Goal: Task Accomplishment & Management: Complete application form

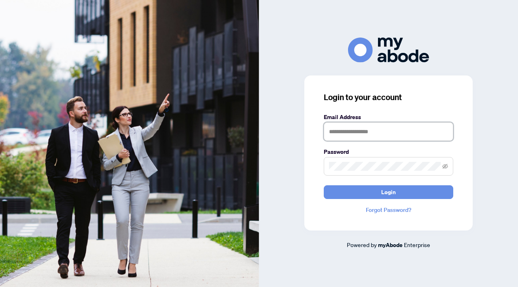
click at [375, 133] on input "text" at bounding box center [387, 132] width 129 height 19
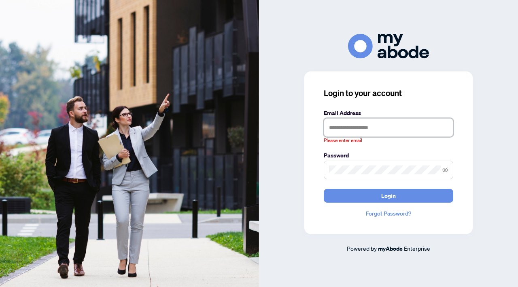
type input "**********"
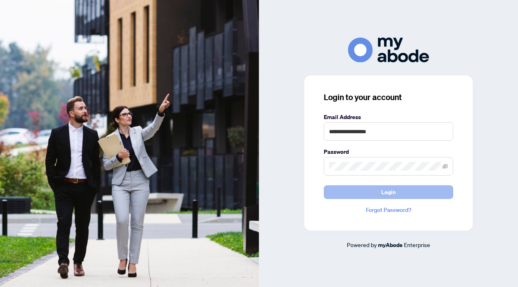
click at [392, 193] on span "Login" at bounding box center [388, 192] width 15 height 13
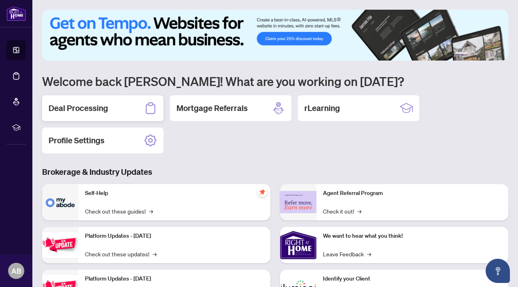
click at [127, 111] on div "Deal Processing" at bounding box center [102, 108] width 121 height 26
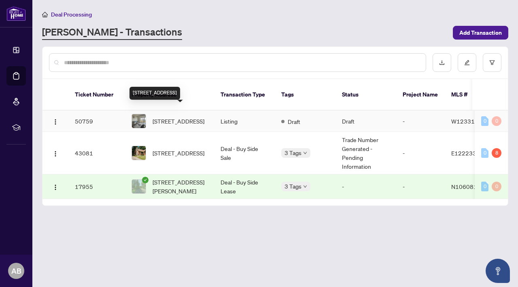
click at [182, 117] on span "[STREET_ADDRESS]" at bounding box center [178, 121] width 52 height 9
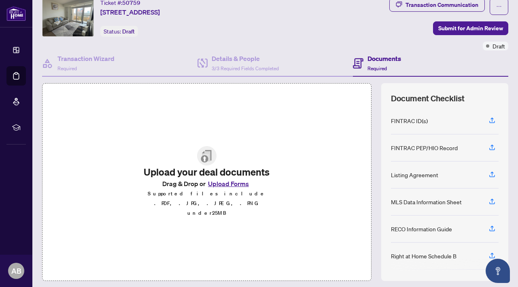
scroll to position [28, 0]
click at [490, 171] on icon "button" at bounding box center [491, 174] width 7 height 7
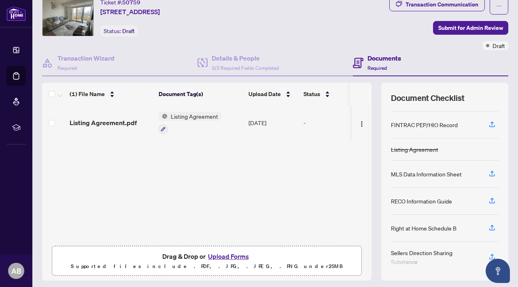
scroll to position [26, 0]
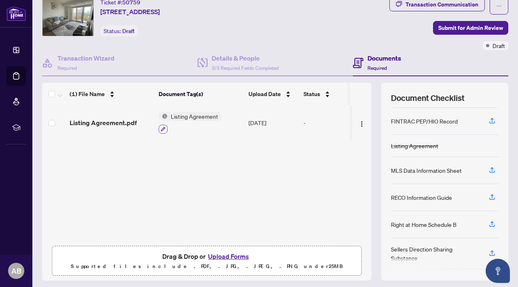
click at [163, 129] on icon "button" at bounding box center [163, 129] width 5 height 5
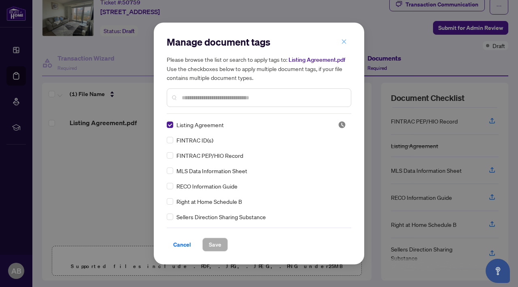
click at [344, 40] on icon "close" at bounding box center [344, 42] width 6 height 6
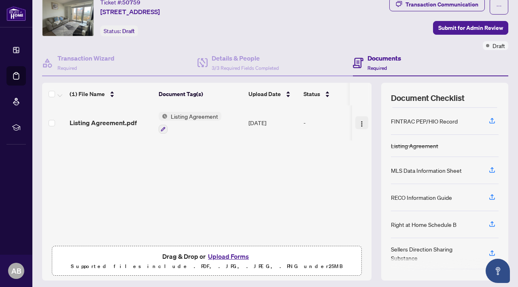
click at [358, 124] on img "button" at bounding box center [361, 124] width 6 height 6
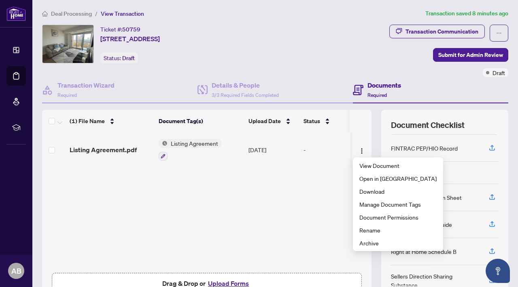
scroll to position [0, 0]
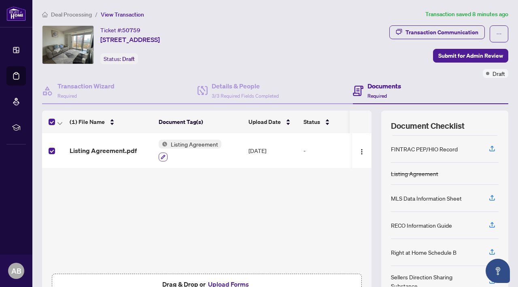
click at [165, 156] on icon "button" at bounding box center [163, 157] width 5 height 5
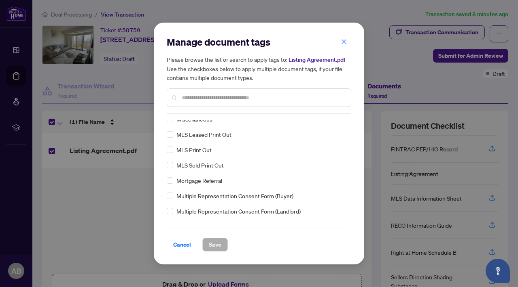
scroll to position [1189, 0]
click at [343, 42] on icon "close" at bounding box center [344, 41] width 4 height 4
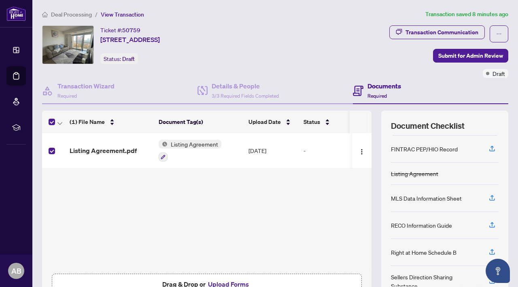
click at [303, 149] on td "-" at bounding box center [334, 150] width 69 height 35
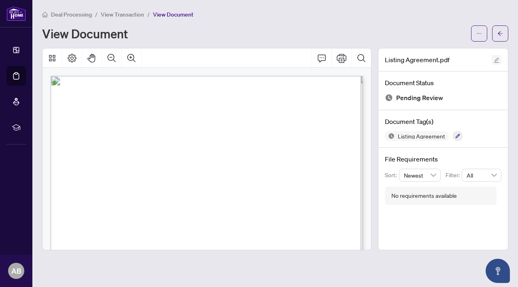
click at [496, 59] on icon "edit" at bounding box center [496, 60] width 6 height 6
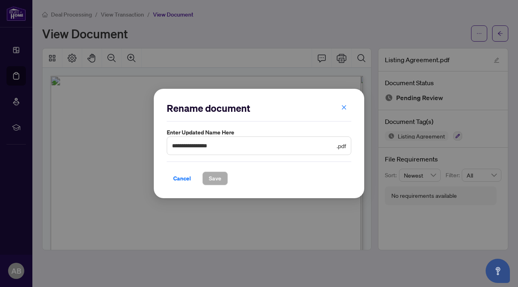
click at [498, 35] on div "**********" at bounding box center [259, 143] width 518 height 287
click at [254, 18] on div "**********" at bounding box center [259, 143] width 518 height 287
click at [118, 15] on div "**********" at bounding box center [259, 143] width 518 height 287
click at [342, 107] on icon "close" at bounding box center [344, 108] width 6 height 6
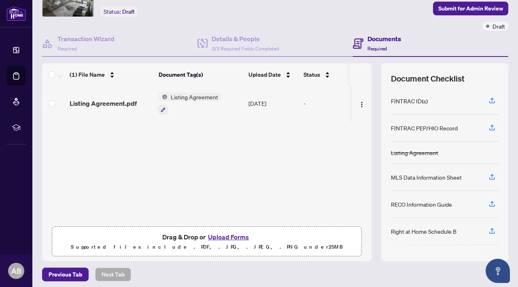
scroll to position [51, 0]
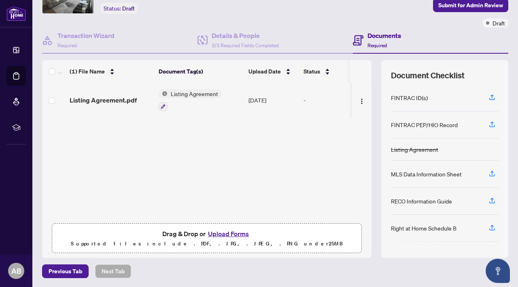
click at [193, 91] on span "Listing Agreement" at bounding box center [194, 93] width 54 height 9
click at [297, 134] on div "Listing Agreement.pdf Listing Agreement [DATE] -" at bounding box center [206, 151] width 329 height 137
click at [358, 98] on img "button" at bounding box center [361, 101] width 6 height 6
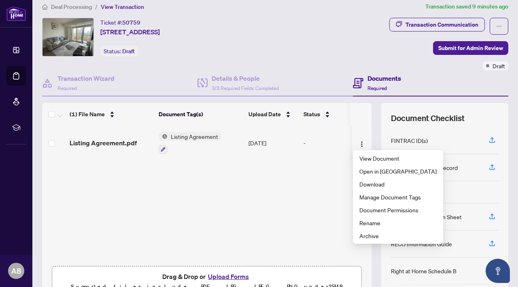
scroll to position [7, 0]
click at [300, 211] on div "Listing Agreement.pdf Listing Agreement [DATE] -" at bounding box center [206, 194] width 329 height 137
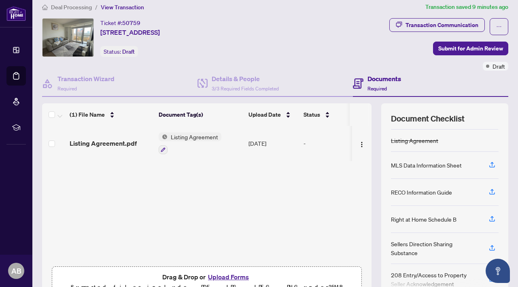
scroll to position [53, 0]
click at [416, 191] on div "RECO Information Guide" at bounding box center [421, 191] width 61 height 9
click at [493, 189] on icon "button" at bounding box center [491, 191] width 7 height 7
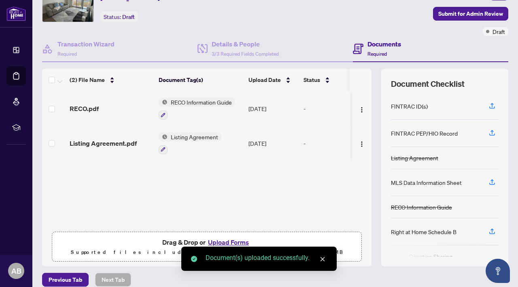
scroll to position [51, 0]
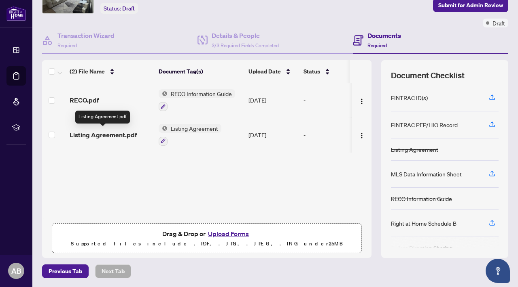
click at [127, 135] on span "Listing Agreement.pdf" at bounding box center [103, 135] width 67 height 10
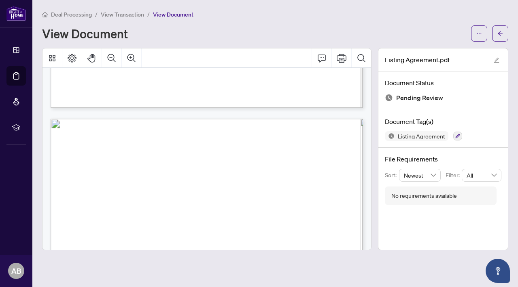
scroll to position [387, 0]
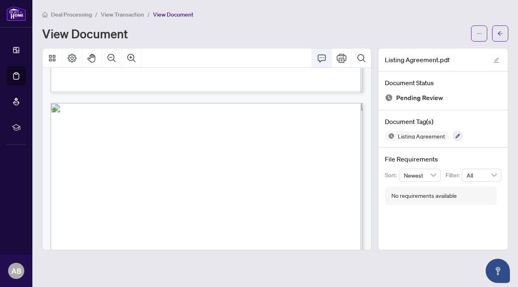
click at [324, 62] on icon "Comment" at bounding box center [322, 58] width 10 height 10
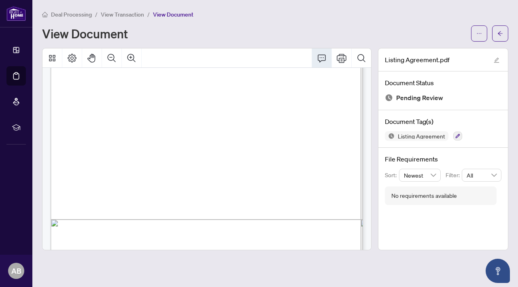
scroll to position [997, 0]
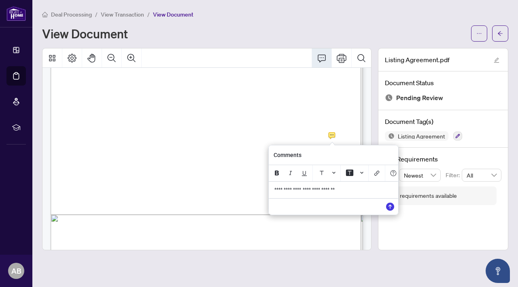
click at [306, 190] on span "**********" at bounding box center [304, 190] width 61 height 6
click at [335, 189] on span "**********" at bounding box center [304, 190] width 61 height 6
drag, startPoint x: 349, startPoint y: 192, endPoint x: 334, endPoint y: 192, distance: 15.0
click at [334, 192] on span "**********" at bounding box center [304, 190] width 61 height 6
click at [333, 190] on span "**********" at bounding box center [303, 190] width 59 height 6
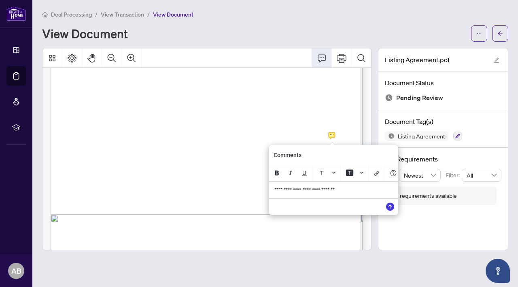
click at [369, 192] on p "**********" at bounding box center [333, 190] width 118 height 7
click at [298, 192] on span "**********" at bounding box center [304, 190] width 61 height 6
click at [342, 190] on span "**********" at bounding box center [308, 190] width 68 height 6
click at [325, 191] on span "**********" at bounding box center [319, 190] width 92 height 6
click at [299, 194] on p "**********" at bounding box center [332, 190] width 118 height 7
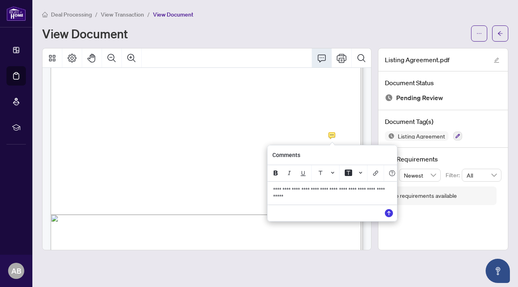
drag, startPoint x: 293, startPoint y: 190, endPoint x: 271, endPoint y: 190, distance: 22.6
click at [271, 190] on div "**********" at bounding box center [332, 193] width 128 height 23
drag, startPoint x: 386, startPoint y: 199, endPoint x: 381, endPoint y: 199, distance: 4.9
click at [384, 199] on p "**********" at bounding box center [332, 193] width 118 height 13
drag, startPoint x: 317, startPoint y: 205, endPoint x: 340, endPoint y: 197, distance: 23.5
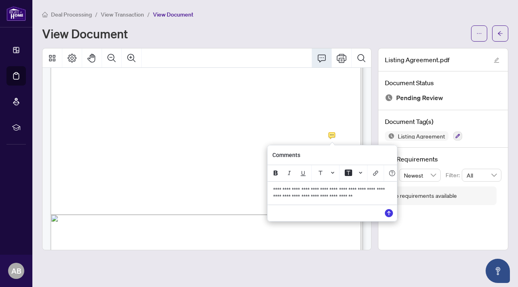
click at [340, 197] on p "**********" at bounding box center [332, 193] width 118 height 13
click at [387, 213] on icon "Save" at bounding box center [389, 213] width 8 height 8
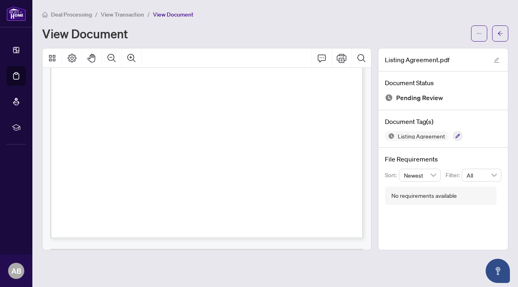
scroll to position [0, 0]
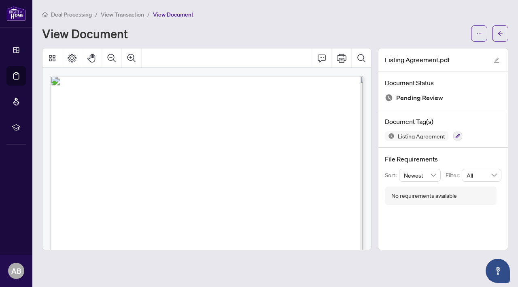
click at [123, 15] on span "View Transaction" at bounding box center [122, 14] width 43 height 7
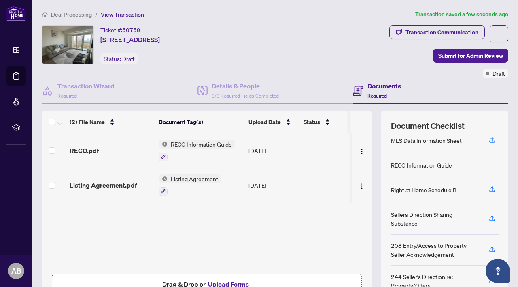
scroll to position [85, 0]
click at [490, 187] on icon "button" at bounding box center [491, 188] width 7 height 7
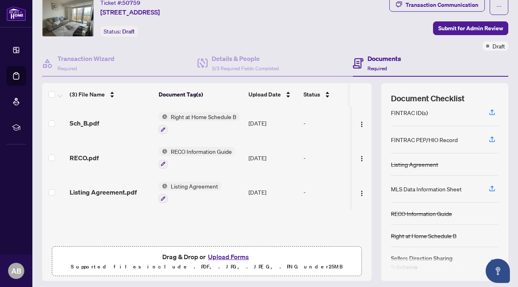
scroll to position [51, 0]
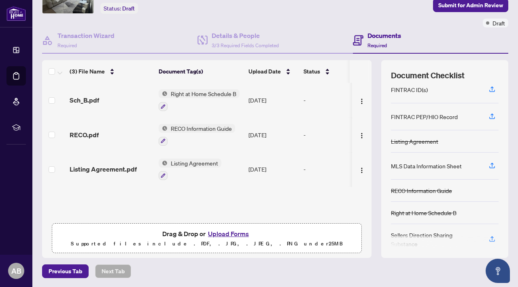
click at [224, 234] on button "Upload Forms" at bounding box center [228, 234] width 46 height 11
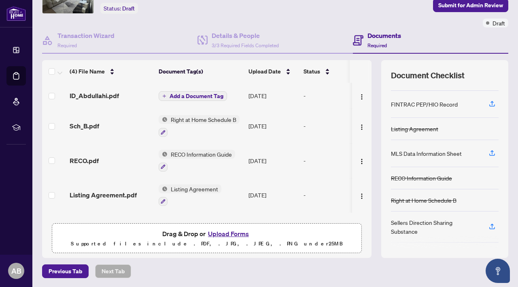
scroll to position [0, 0]
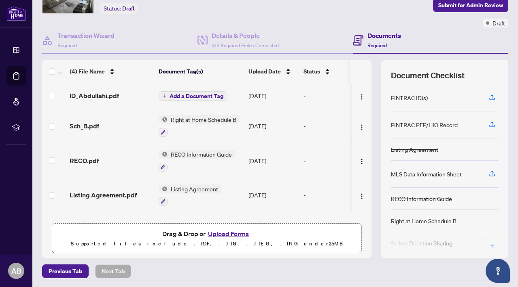
click at [449, 96] on div "FINTRAC ID(s)" at bounding box center [445, 98] width 108 height 27
click at [493, 94] on icon "button" at bounding box center [491, 97] width 7 height 7
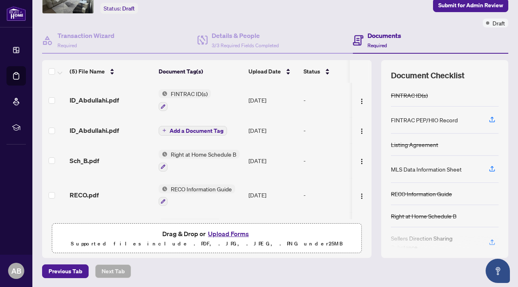
click at [205, 128] on span "Add a Document Tag" at bounding box center [196, 131] width 54 height 6
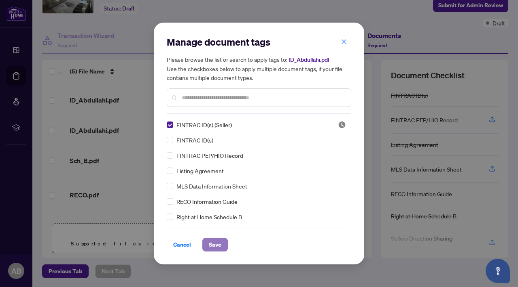
click at [220, 246] on span "Save" at bounding box center [215, 245] width 13 height 13
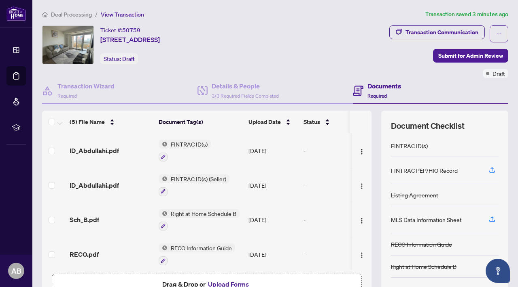
click at [275, 70] on div "Ticket #: 50759 [STREET_ADDRESS] Status: Draft" at bounding box center [157, 51] width 234 height 53
click at [468, 87] on div "Documents Required" at bounding box center [430, 91] width 155 height 26
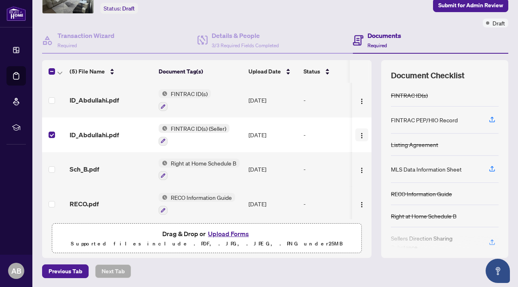
click at [361, 135] on img "button" at bounding box center [361, 136] width 6 height 6
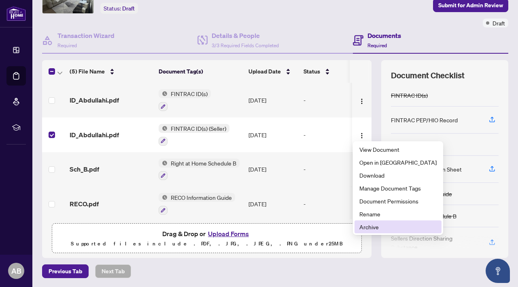
click at [372, 226] on span "Archive" at bounding box center [397, 227] width 77 height 9
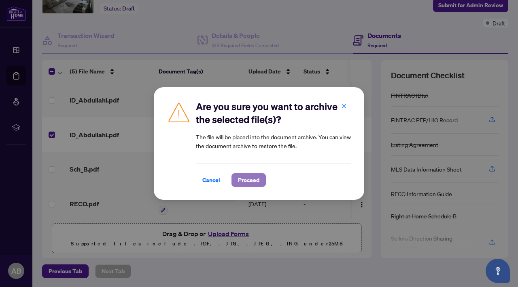
click at [252, 180] on span "Proceed" at bounding box center [248, 180] width 21 height 13
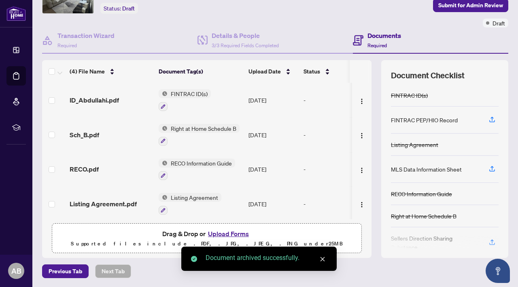
click at [225, 233] on button "Upload Forms" at bounding box center [228, 234] width 46 height 11
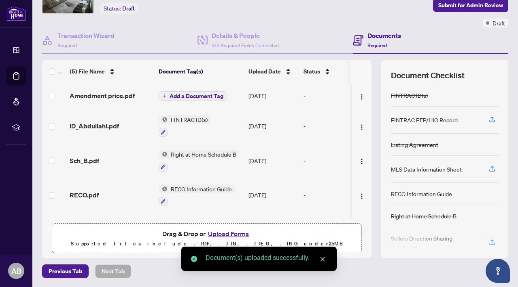
click at [209, 91] on button "Add a Document Tag" at bounding box center [193, 96] width 68 height 10
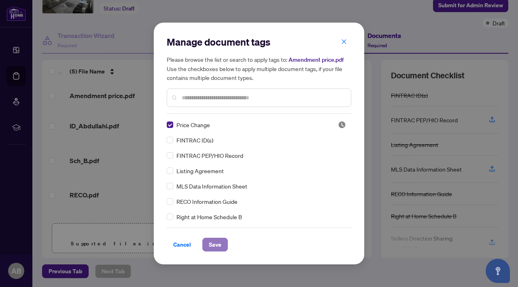
click at [213, 247] on span "Save" at bounding box center [215, 245] width 13 height 13
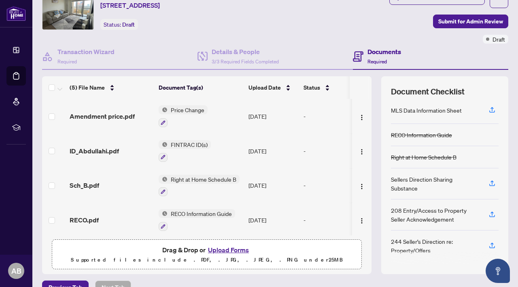
scroll to position [51, 0]
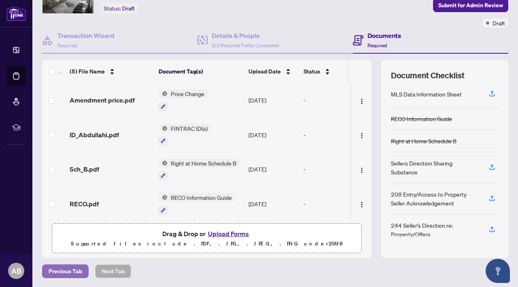
click at [75, 271] on span "Previous Tab" at bounding box center [66, 271] width 34 height 13
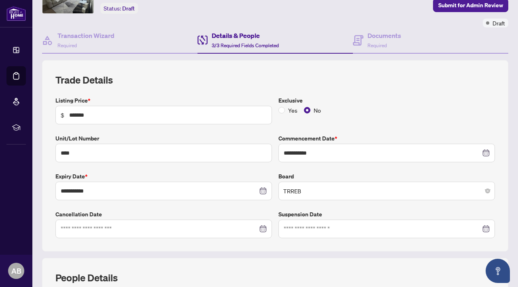
scroll to position [62, 0]
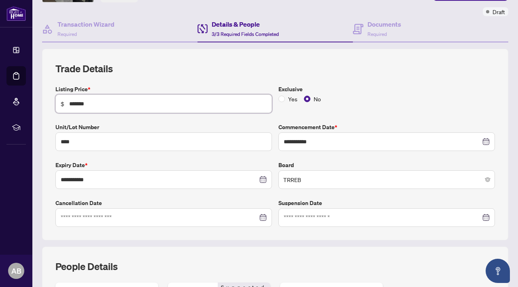
click at [72, 104] on input "*******" at bounding box center [167, 103] width 197 height 9
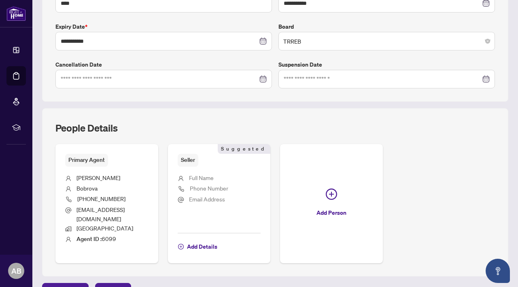
scroll to position [211, 0]
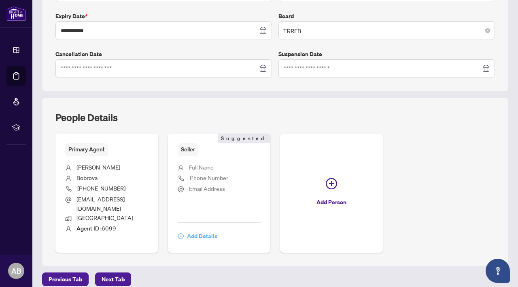
type input "*******"
click at [214, 230] on span "Add Details" at bounding box center [202, 236] width 30 height 13
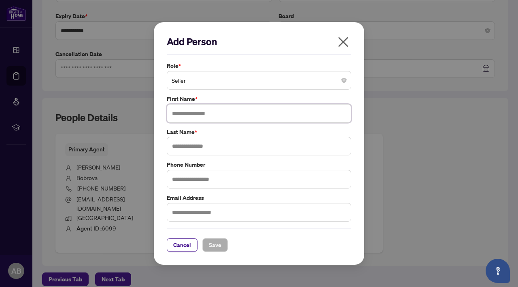
click at [217, 112] on input "text" at bounding box center [259, 113] width 184 height 19
type input "*"
type input "**********"
click at [200, 145] on input "text" at bounding box center [259, 146] width 184 height 19
type input "*****"
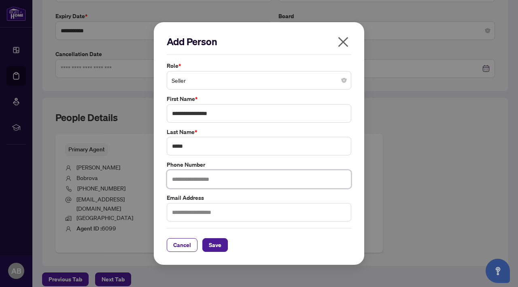
click at [199, 180] on input "text" at bounding box center [259, 179] width 184 height 19
type input "**********"
click at [199, 211] on input "text" at bounding box center [259, 212] width 184 height 19
type input "**********"
click at [211, 245] on span "Save" at bounding box center [215, 245] width 13 height 13
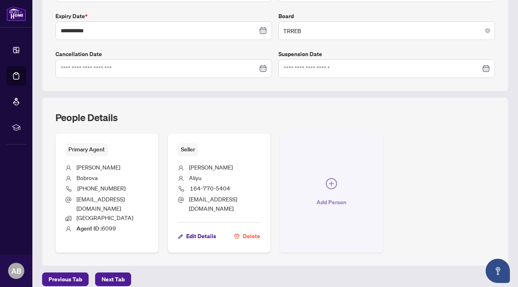
click at [331, 196] on span "Add Person" at bounding box center [331, 202] width 30 height 13
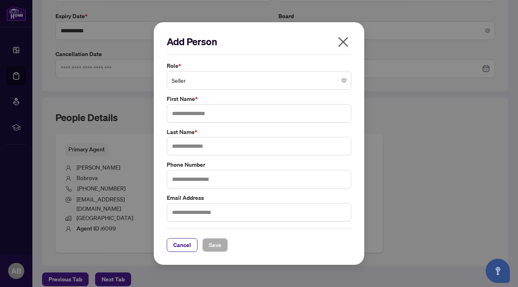
click at [341, 85] on span "Seller" at bounding box center [258, 80] width 175 height 15
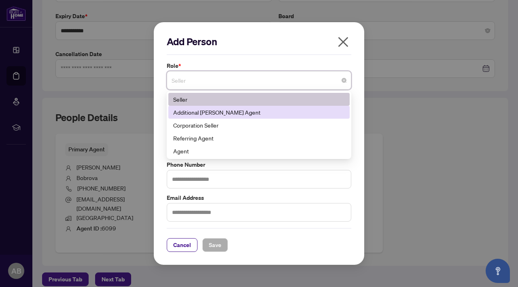
click at [269, 112] on div "Additional [PERSON_NAME] Agent" at bounding box center [258, 112] width 171 height 9
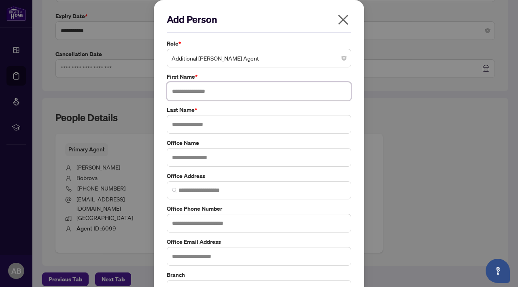
click at [239, 89] on input "text" at bounding box center [259, 91] width 184 height 19
type input "******"
click at [234, 127] on input "text" at bounding box center [259, 124] width 184 height 19
type input "******"
click at [238, 161] on input "text" at bounding box center [259, 157] width 184 height 19
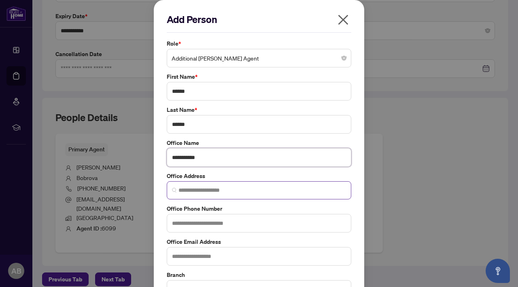
type input "**********"
click at [241, 190] on input "search" at bounding box center [261, 190] width 167 height 8
click at [188, 227] on input "text" at bounding box center [259, 223] width 184 height 19
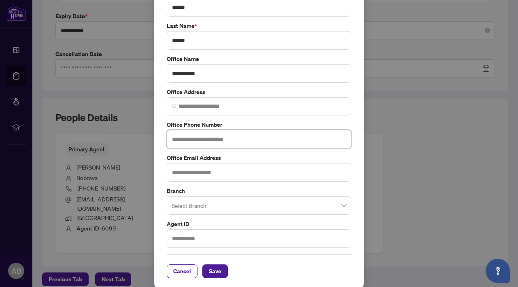
scroll to position [85, 0]
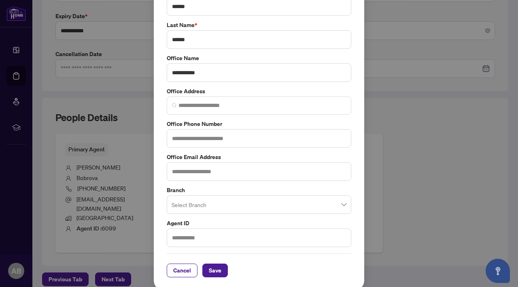
click at [184, 206] on input "search" at bounding box center [254, 206] width 167 height 18
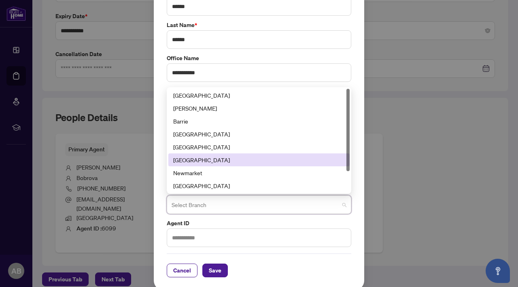
click at [248, 158] on div "[GEOGRAPHIC_DATA]" at bounding box center [258, 160] width 171 height 9
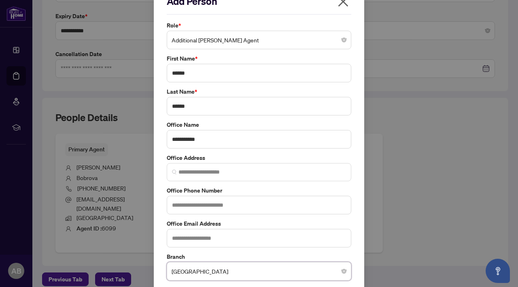
scroll to position [18, 0]
click at [229, 137] on input "**********" at bounding box center [259, 140] width 184 height 19
drag, startPoint x: 229, startPoint y: 137, endPoint x: 128, endPoint y: 138, distance: 100.7
click at [128, 138] on div "**********" at bounding box center [259, 143] width 518 height 287
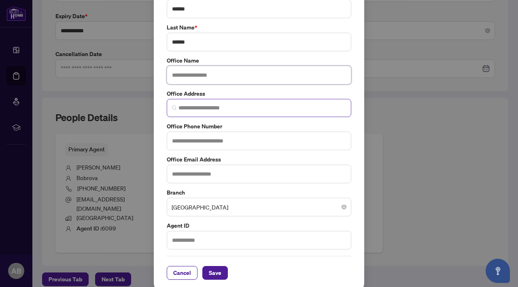
scroll to position [88, 0]
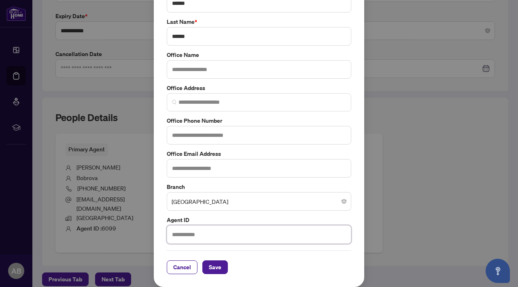
click at [239, 237] on input "text" at bounding box center [259, 235] width 184 height 19
click at [214, 271] on span "Save" at bounding box center [215, 267] width 13 height 13
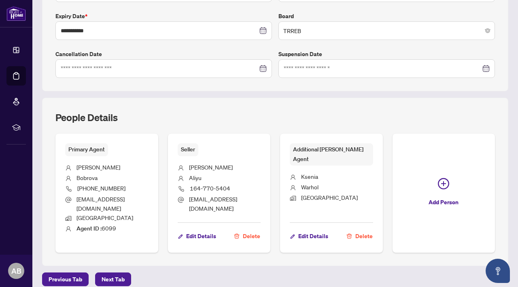
scroll to position [0, 0]
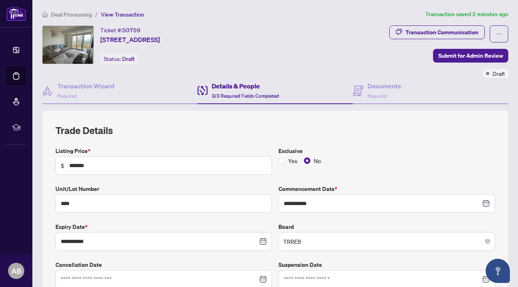
click at [71, 13] on span "Deal Processing" at bounding box center [71, 14] width 41 height 7
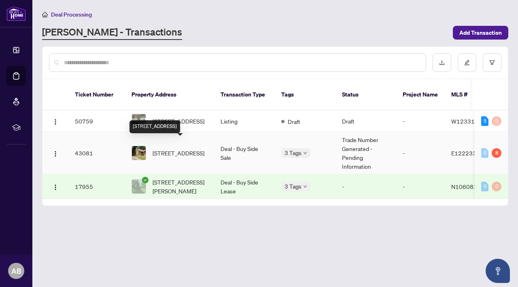
click at [163, 149] on span "[STREET_ADDRESS]" at bounding box center [178, 153] width 52 height 9
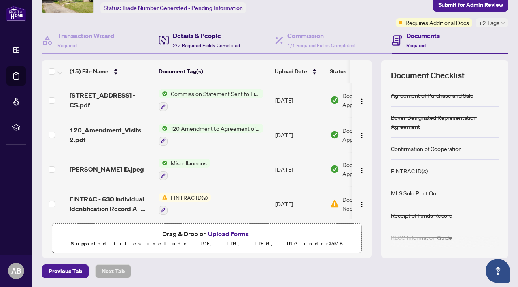
click at [202, 42] on span "2/2 Required Fields Completed" at bounding box center [206, 45] width 67 height 6
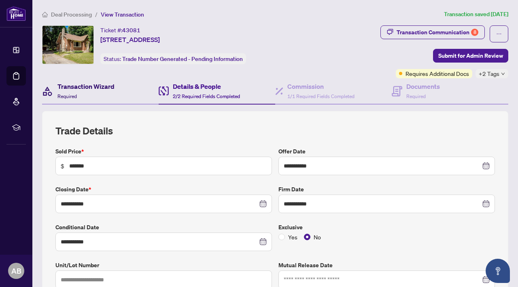
click at [111, 87] on h4 "Transaction Wizard" at bounding box center [85, 87] width 57 height 10
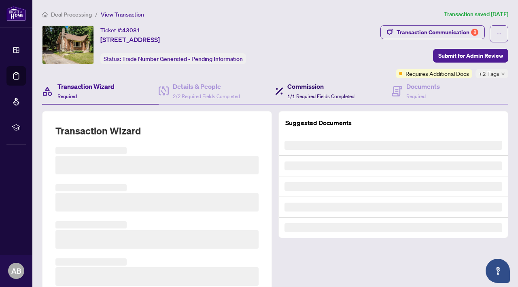
click at [296, 92] on div "Commission 1/1 Required Fields Completed" at bounding box center [320, 91] width 67 height 19
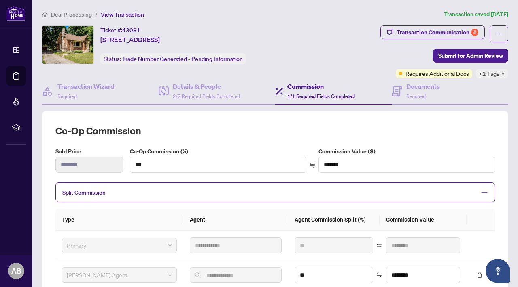
click at [77, 13] on span "Deal Processing" at bounding box center [71, 14] width 41 height 7
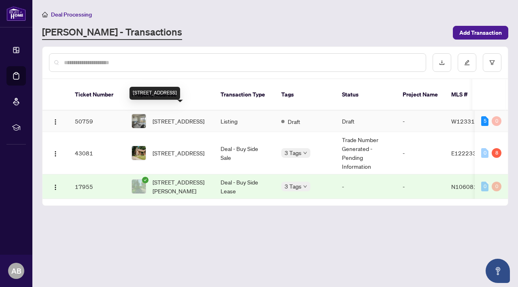
click at [153, 117] on span "[STREET_ADDRESS]" at bounding box center [178, 121] width 52 height 9
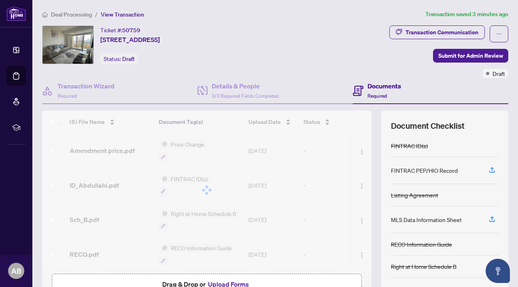
scroll to position [51, 0]
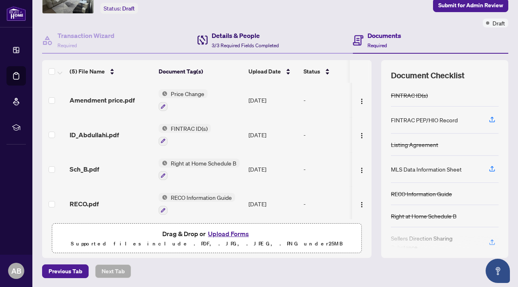
click at [242, 46] on span "3/3 Required Fields Completed" at bounding box center [244, 45] width 67 height 6
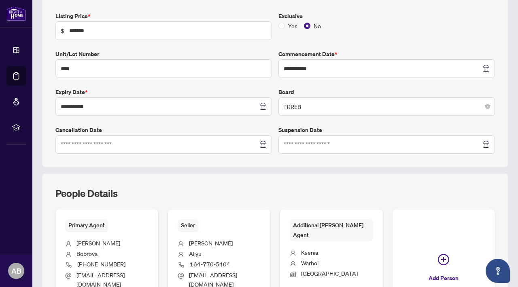
scroll to position [211, 0]
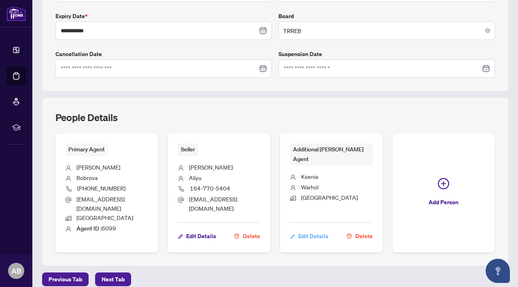
click at [309, 230] on span "Edit Details" at bounding box center [313, 236] width 30 height 13
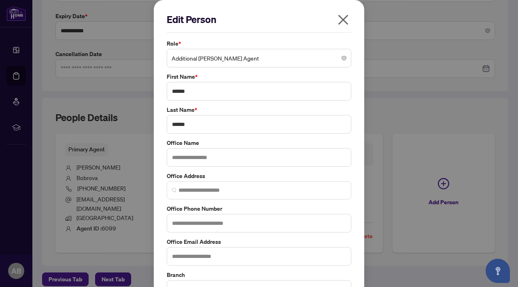
scroll to position [5, 0]
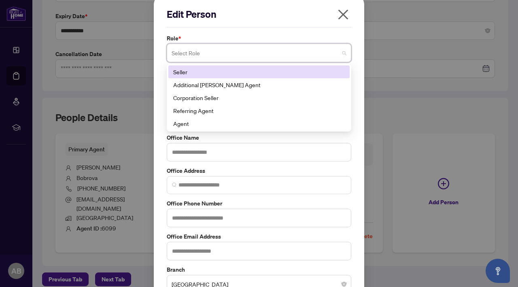
click at [344, 54] on span at bounding box center [258, 52] width 175 height 15
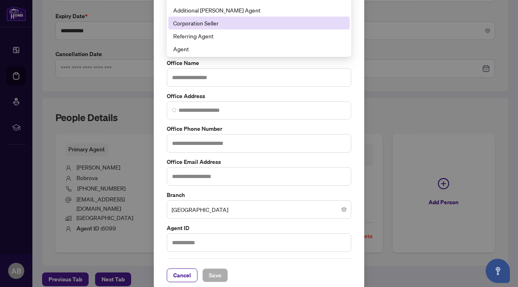
scroll to position [88, 0]
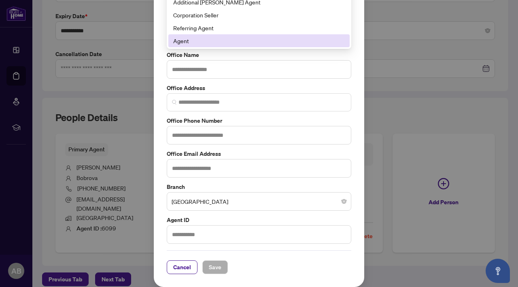
click at [356, 55] on div "Edit Person Role * Select Role 181 188 Seller Additional [PERSON_NAME] Agent Co…" at bounding box center [259, 100] width 210 height 376
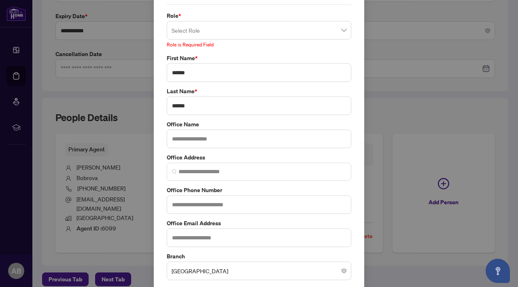
scroll to position [17, 0]
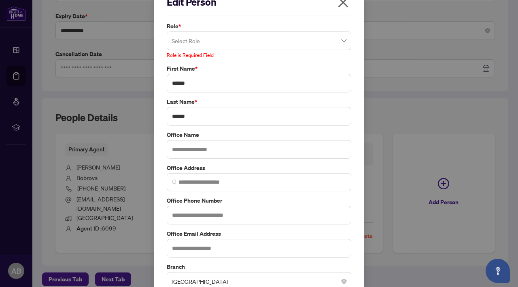
click at [344, 40] on span at bounding box center [258, 40] width 175 height 15
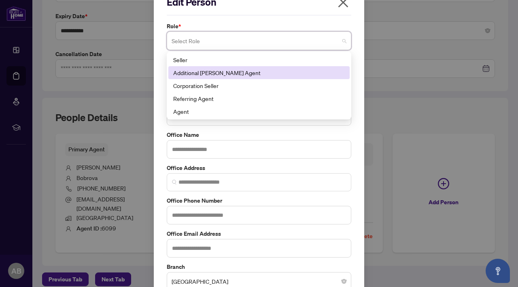
click at [310, 73] on div "Additional [PERSON_NAME] Agent" at bounding box center [258, 72] width 171 height 9
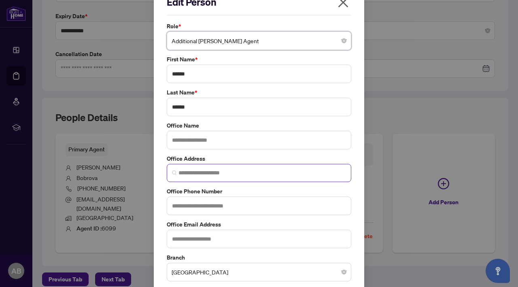
scroll to position [88, 0]
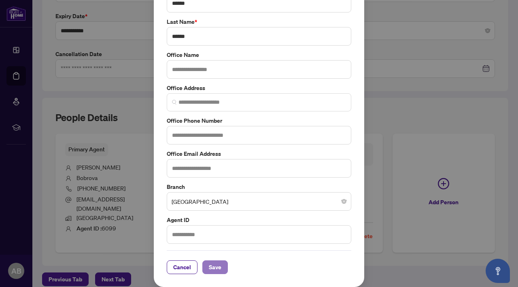
click at [219, 268] on span "Save" at bounding box center [215, 267] width 13 height 13
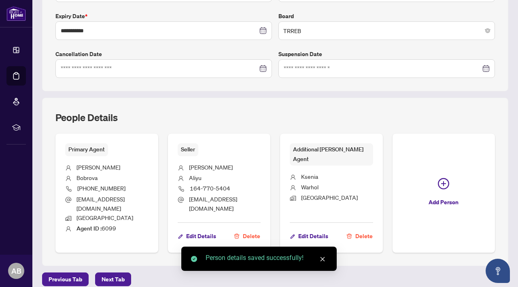
scroll to position [0, 0]
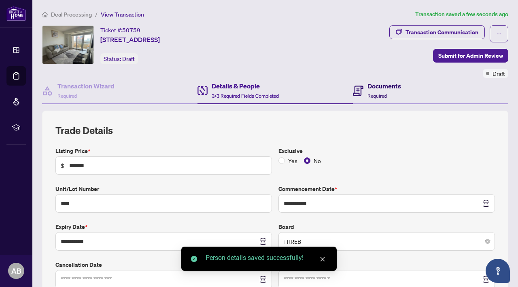
click at [361, 91] on icon at bounding box center [358, 91] width 11 height 11
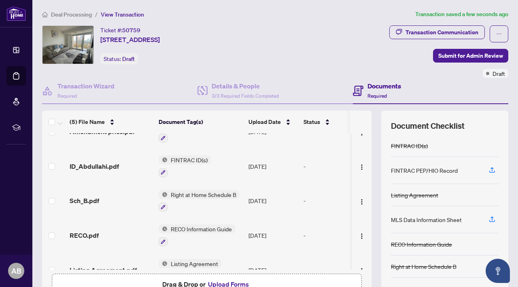
scroll to position [38, 0]
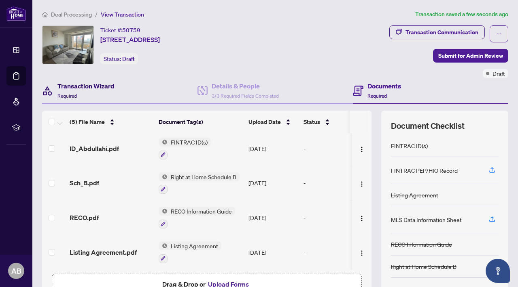
click at [97, 87] on h4 "Transaction Wizard" at bounding box center [85, 86] width 57 height 10
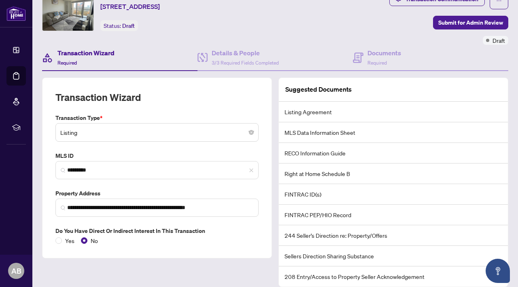
scroll to position [62, 0]
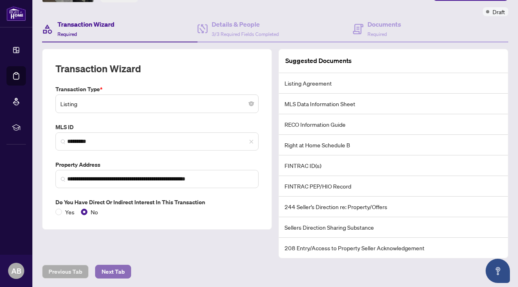
click at [118, 271] on span "Next Tab" at bounding box center [112, 272] width 23 height 13
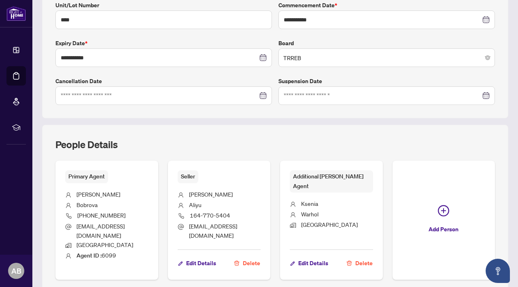
scroll to position [203, 0]
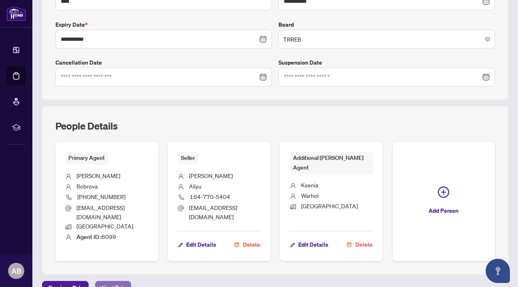
click at [121, 282] on span "Next Tab" at bounding box center [112, 288] width 23 height 13
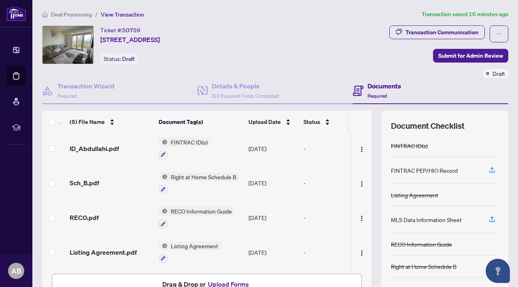
scroll to position [51, 0]
